Goal: Information Seeking & Learning: Understand process/instructions

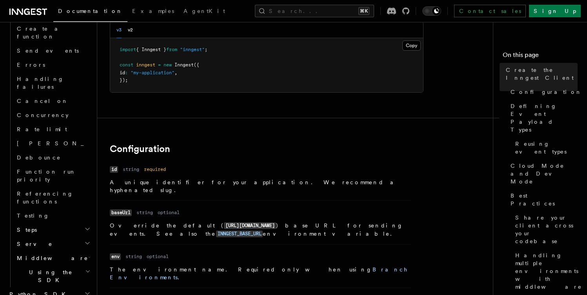
scroll to position [83, 0]
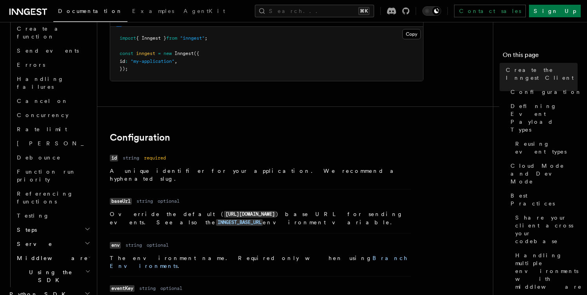
click at [39, 287] on h2 "Python SDK" at bounding box center [49, 294] width 86 height 14
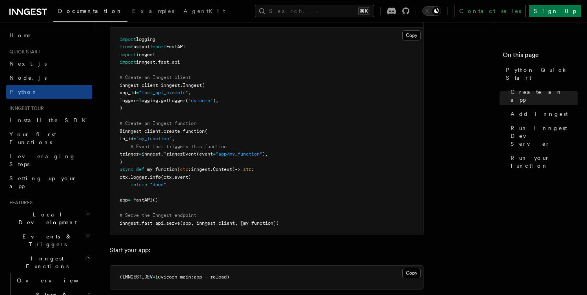
scroll to position [574, 0]
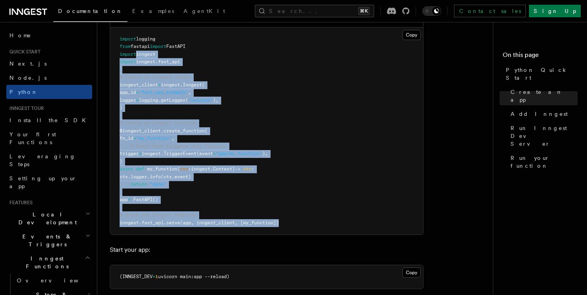
drag, startPoint x: 289, startPoint y: 224, endPoint x: 138, endPoint y: 53, distance: 228.7
click at [138, 53] on pre "import logging from fastapi import FastAPI import inngest import inngest . fast…" at bounding box center [266, 130] width 313 height 207
click at [205, 71] on pre "import logging from fastapi import FastAPI import inngest import inngest . fast…" at bounding box center [266, 130] width 313 height 207
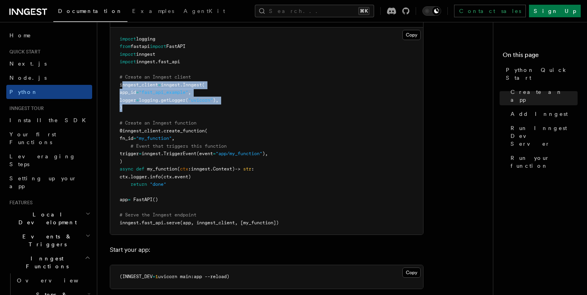
drag, startPoint x: 130, startPoint y: 111, endPoint x: 122, endPoint y: 86, distance: 26.1
click at [122, 86] on pre "import logging from fastapi import FastAPI import inngest import inngest . fast…" at bounding box center [266, 130] width 313 height 207
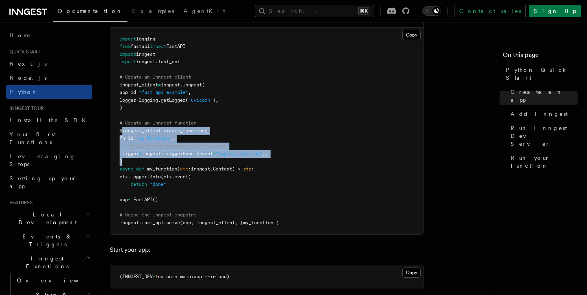
drag, startPoint x: 131, startPoint y: 162, endPoint x: 122, endPoint y: 131, distance: 32.3
click at [122, 131] on pre "import logging from fastapi import FastAPI import inngest import inngest . fast…" at bounding box center [266, 130] width 313 height 207
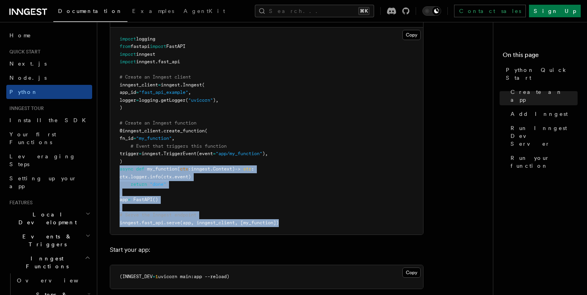
drag, startPoint x: 297, startPoint y: 222, endPoint x: 113, endPoint y: 164, distance: 192.6
click at [113, 164] on pre "import logging from fastapi import FastAPI import inngest import inngest . fast…" at bounding box center [266, 130] width 313 height 207
click at [232, 189] on pre "import logging from fastapi import FastAPI import inngest import inngest . fast…" at bounding box center [266, 130] width 313 height 207
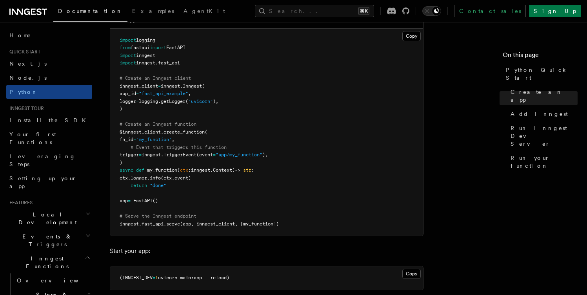
scroll to position [565, 0]
